Goal: Information Seeking & Learning: Find specific fact

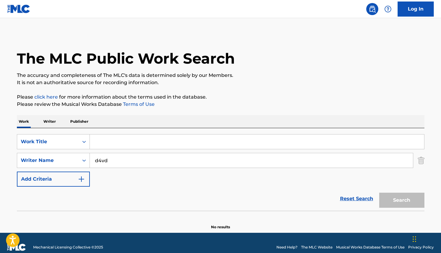
click at [188, 162] on input "d4vd" at bounding box center [251, 160] width 323 height 14
type input "d"
click at [123, 147] on input "Search Form" at bounding box center [257, 142] width 334 height 14
click at [139, 161] on input "Search Form" at bounding box center [251, 160] width 323 height 14
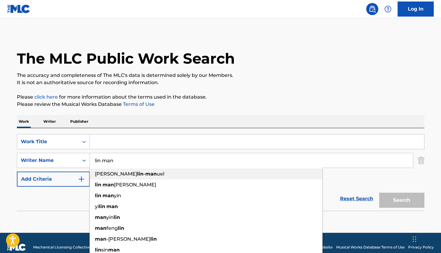
click at [150, 175] on div "[PERSON_NAME] - man uel" at bounding box center [206, 174] width 233 height 11
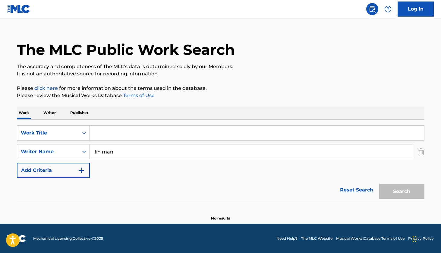
scroll to position [9, 0]
type input "[PERSON_NAME]"
drag, startPoint x: 151, startPoint y: 151, endPoint x: 58, endPoint y: 151, distance: 93.2
click at [58, 151] on div "SearchWithCriteria53d65bd7-fb82-42e6-be69-23dfefa515df Writer Name [PERSON_NAME]" at bounding box center [221, 151] width 408 height 15
click at [50, 113] on p "Writer" at bounding box center [50, 112] width 16 height 13
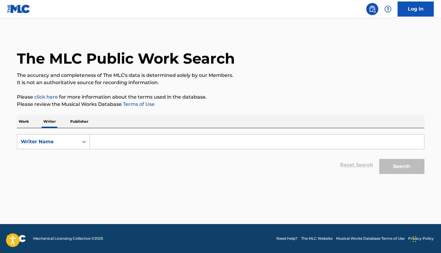
click at [116, 144] on input "Search Form" at bounding box center [257, 142] width 334 height 14
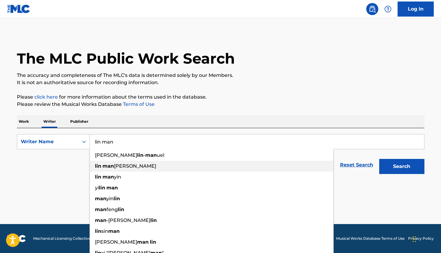
click at [135, 165] on span "[PERSON_NAME]" at bounding box center [135, 166] width 42 height 6
type input "[PERSON_NAME] [PERSON_NAME]"
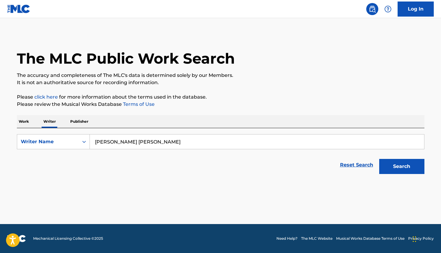
click at [399, 163] on button "Search" at bounding box center [401, 166] width 45 height 15
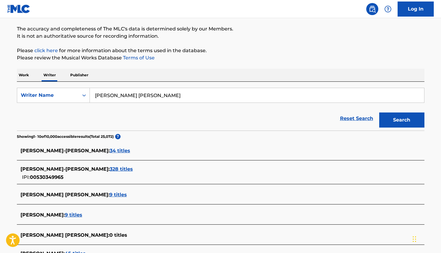
scroll to position [57, 0]
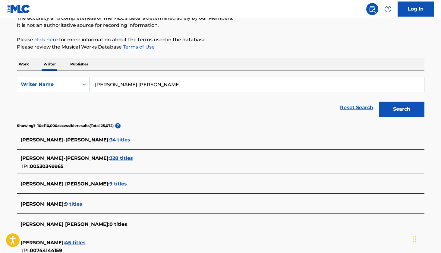
click at [110, 142] on span "34 titles" at bounding box center [120, 140] width 21 height 6
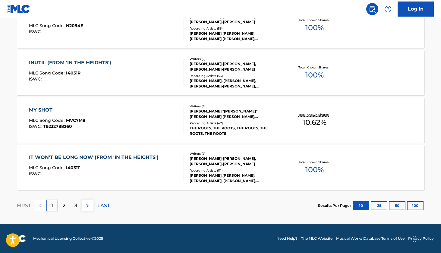
scroll to position [485, 0]
click at [86, 203] on img at bounding box center [87, 205] width 7 height 7
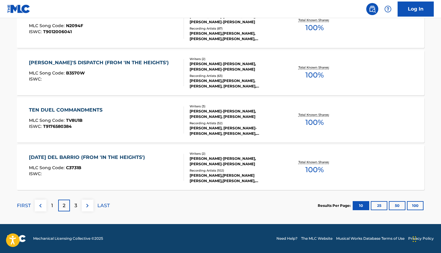
click at [86, 209] on img at bounding box center [87, 205] width 7 height 7
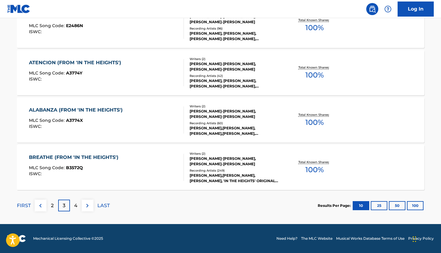
click at [75, 204] on p "4" at bounding box center [75, 205] width 3 height 7
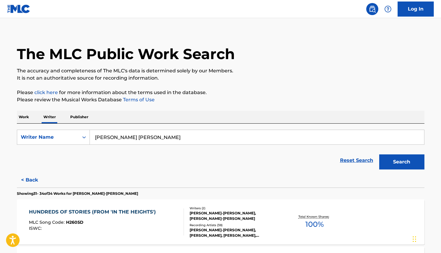
scroll to position [1, 0]
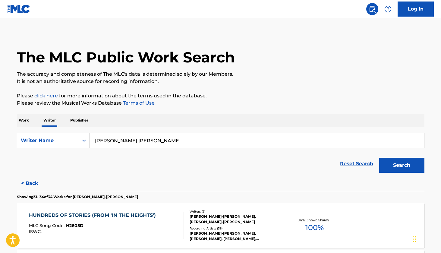
click at [382, 146] on input "[PERSON_NAME] [PERSON_NAME]" at bounding box center [257, 140] width 334 height 14
click at [415, 167] on button "Search" at bounding box center [401, 165] width 45 height 15
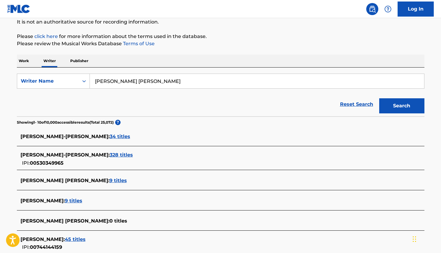
scroll to position [89, 0]
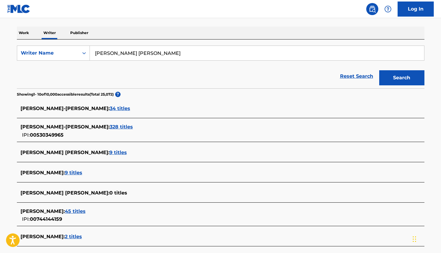
click at [110, 127] on span "328 titles" at bounding box center [121, 127] width 23 height 6
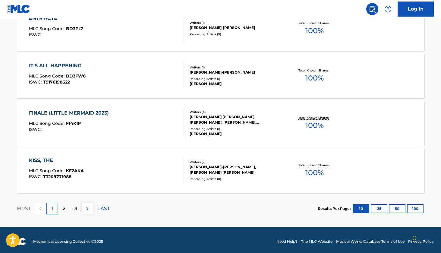
scroll to position [485, 0]
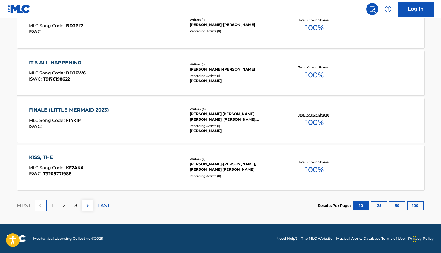
click at [60, 203] on div "2" at bounding box center [64, 206] width 12 height 12
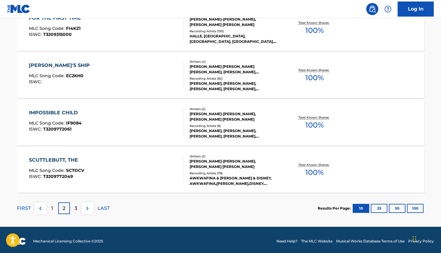
scroll to position [484, 0]
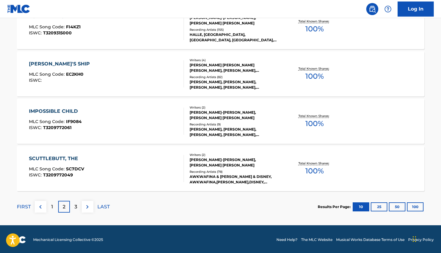
click at [90, 209] on img at bounding box center [87, 206] width 7 height 7
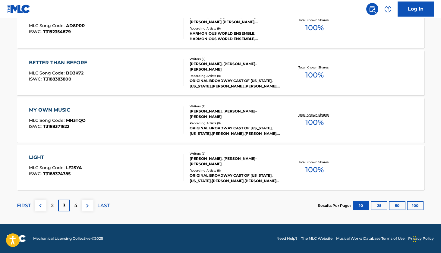
scroll to position [485, 0]
click at [76, 207] on p "4" at bounding box center [75, 205] width 3 height 7
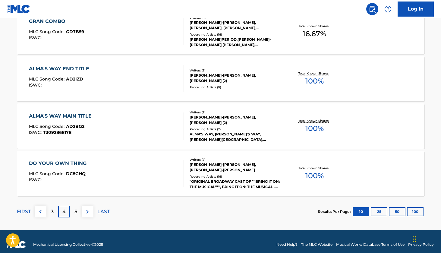
scroll to position [483, 0]
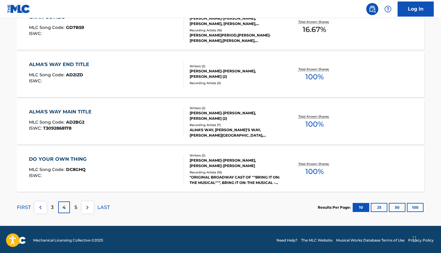
click at [75, 206] on p "5" at bounding box center [75, 207] width 3 height 7
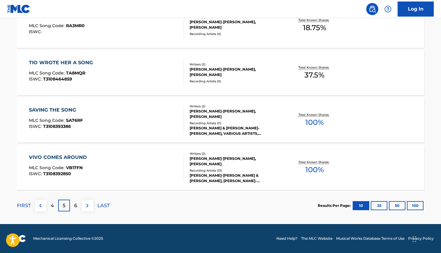
scroll to position [485, 0]
click at [78, 208] on div "6" at bounding box center [76, 206] width 12 height 12
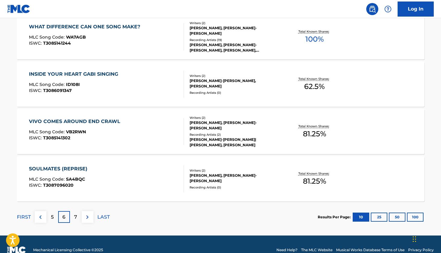
scroll to position [474, 0]
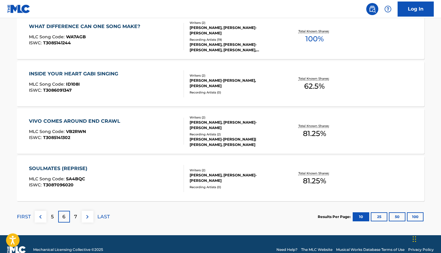
click at [78, 216] on div "7" at bounding box center [76, 217] width 12 height 12
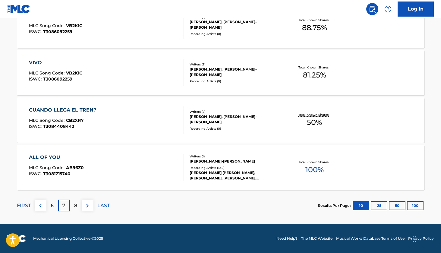
scroll to position [485, 0]
click at [80, 207] on div "8" at bounding box center [76, 206] width 12 height 12
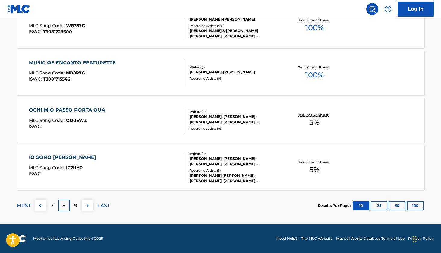
click at [75, 210] on div "9" at bounding box center [76, 206] width 12 height 12
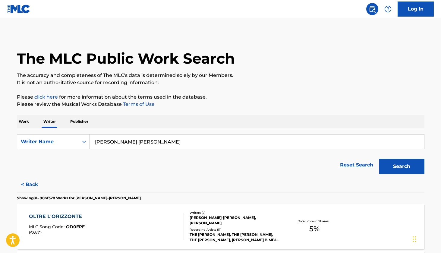
scroll to position [0, 0]
click at [26, 118] on p "Work" at bounding box center [24, 121] width 14 height 13
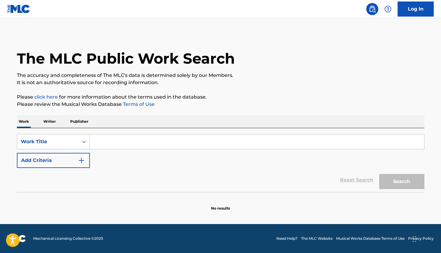
click at [117, 143] on input "Search Form" at bounding box center [257, 142] width 334 height 14
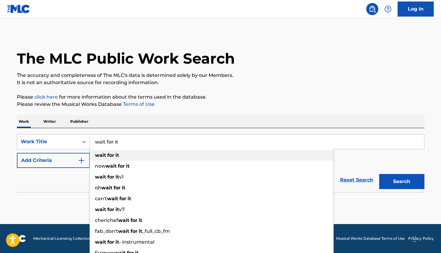
type input "wait for it"
click at [119, 154] on div "wait for it" at bounding box center [212, 155] width 244 height 11
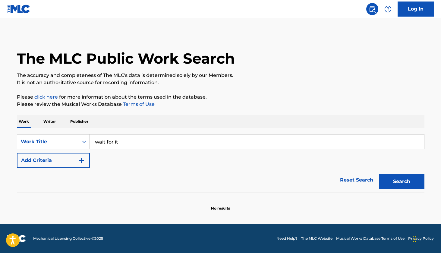
click at [77, 164] on button "Add Criteria" at bounding box center [53, 160] width 73 height 15
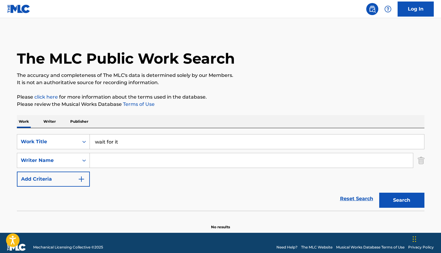
click at [121, 158] on input "Search Form" at bounding box center [251, 160] width 323 height 14
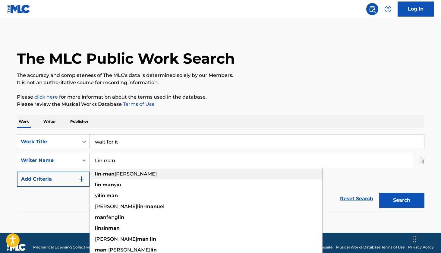
click at [110, 173] on strong "man" at bounding box center [108, 174] width 11 height 6
type input "[PERSON_NAME]-[PERSON_NAME]"
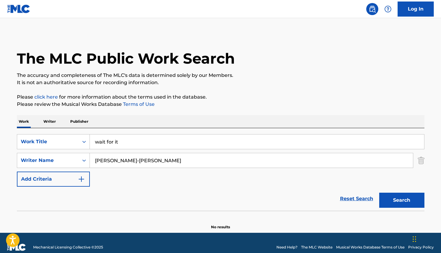
click at [406, 203] on button "Search" at bounding box center [401, 200] width 45 height 15
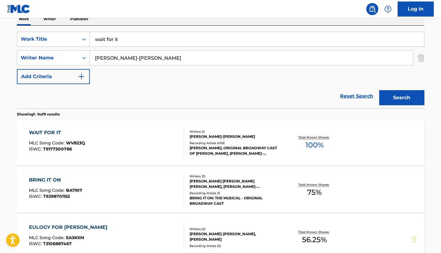
scroll to position [120, 0]
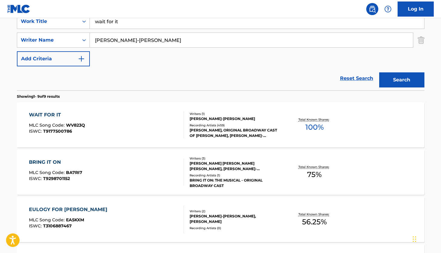
click at [108, 116] on div "WAIT FOR IT MLC Song Code : WV823Q ISWC : T9177500786" at bounding box center [106, 124] width 155 height 27
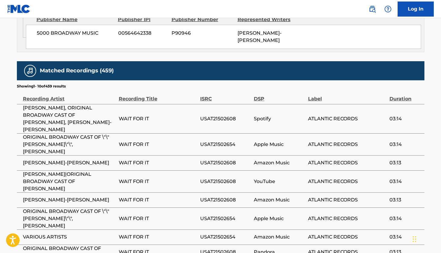
scroll to position [334, 0]
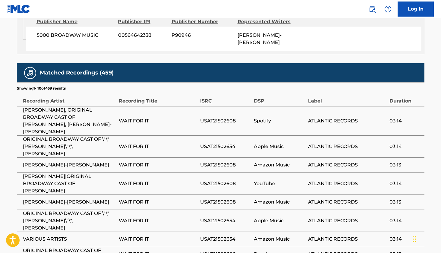
click at [61, 106] on span "[PERSON_NAME], ORIGINAL BROADWAY CAST OF [PERSON_NAME], [PERSON_NAME]-[PERSON_N…" at bounding box center [69, 120] width 93 height 29
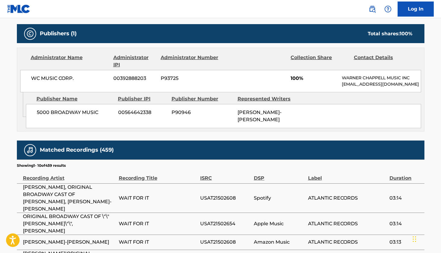
scroll to position [261, 0]
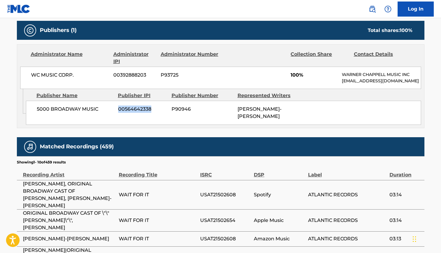
drag, startPoint x: 151, startPoint y: 109, endPoint x: 117, endPoint y: 111, distance: 34.4
click at [117, 111] on div "5000 BROADWAY MUSIC 00564642338 P90946 [PERSON_NAME]-[PERSON_NAME]" at bounding box center [223, 113] width 395 height 24
copy span "00564642338"
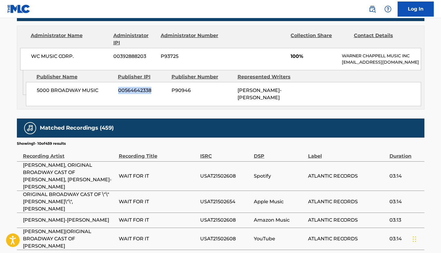
scroll to position [281, 0]
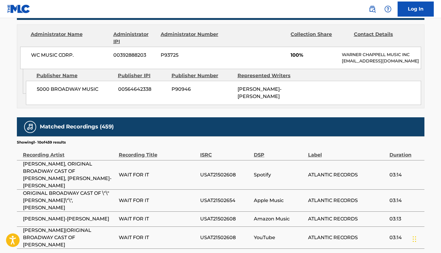
click at [308, 86] on div "5000 BROADWAY MUSIC 00564642338 P90946 [PERSON_NAME]-[PERSON_NAME]" at bounding box center [223, 93] width 395 height 24
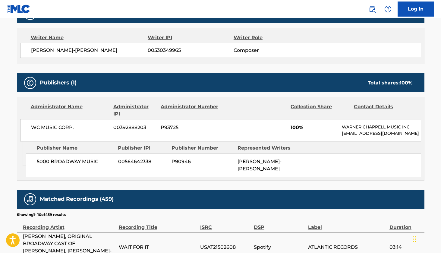
scroll to position [131, 0]
